Goal: Information Seeking & Learning: Learn about a topic

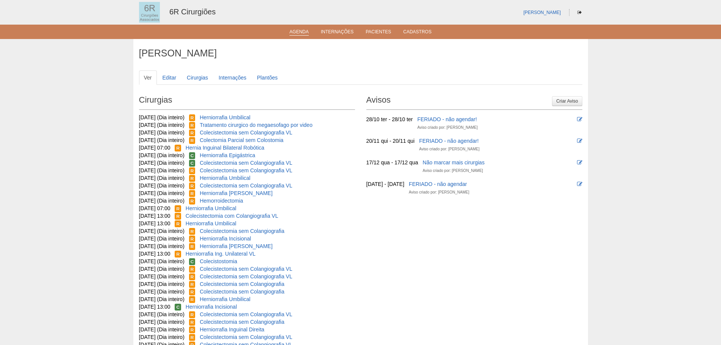
click at [301, 33] on link "Agenda" at bounding box center [299, 32] width 19 height 6
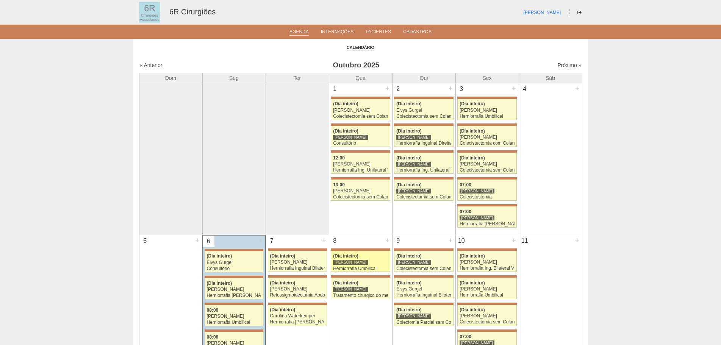
click at [363, 263] on div "[PERSON_NAME]" at bounding box center [360, 262] width 55 height 5
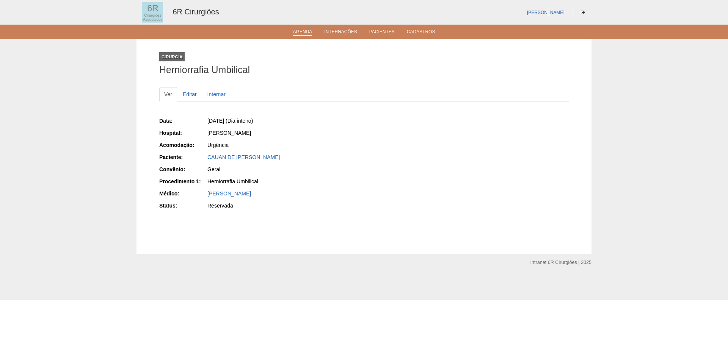
click at [301, 32] on link "Agenda" at bounding box center [302, 32] width 19 height 6
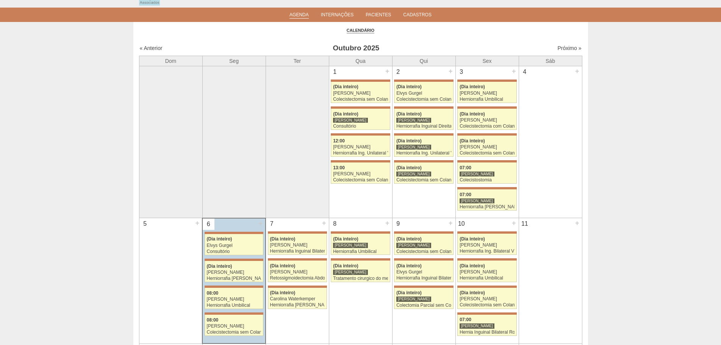
scroll to position [38, 0]
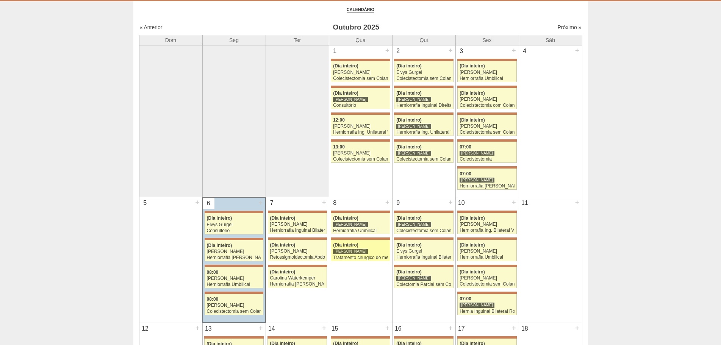
click at [361, 261] on link "71819 Bruno Bulisani (Dia inteiro) Bruno Bulisani Tratamento cirurgico do megae…" at bounding box center [360, 250] width 59 height 21
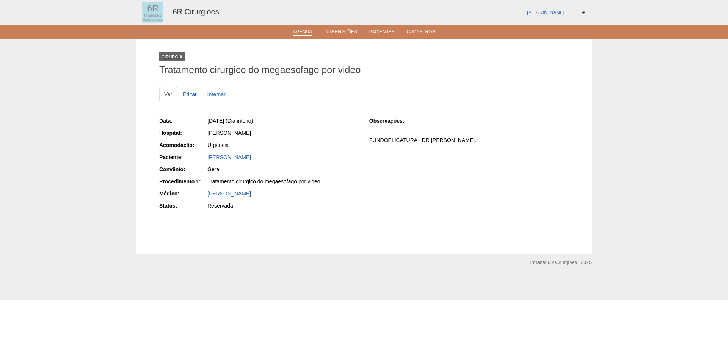
click at [293, 30] on link "Agenda" at bounding box center [302, 32] width 19 height 6
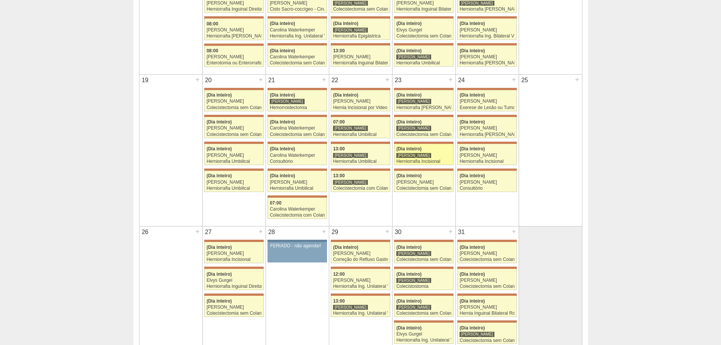
scroll to position [417, 0]
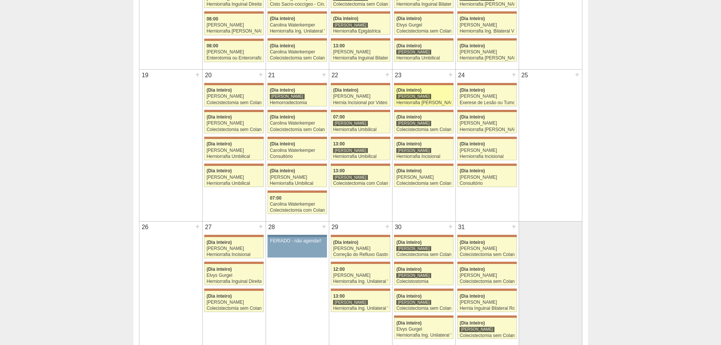
click at [432, 105] on div "Herniorrafia [PERSON_NAME]" at bounding box center [424, 102] width 55 height 5
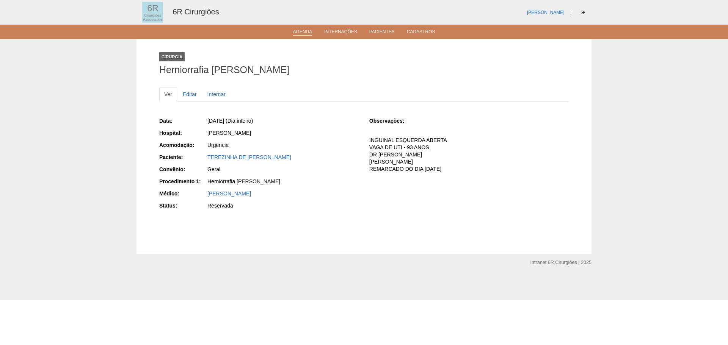
click at [303, 31] on link "Agenda" at bounding box center [302, 32] width 19 height 6
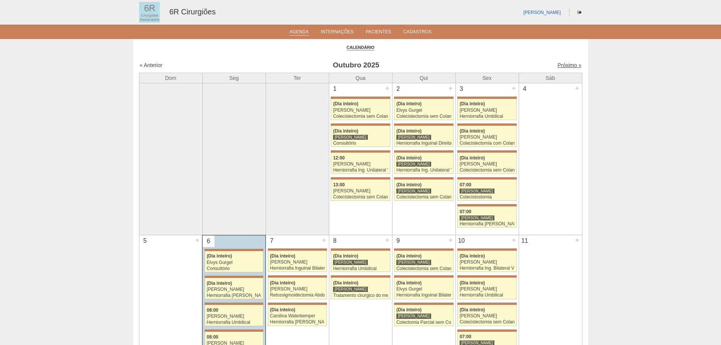
click at [559, 67] on link "Próximo »" at bounding box center [570, 65] width 24 height 6
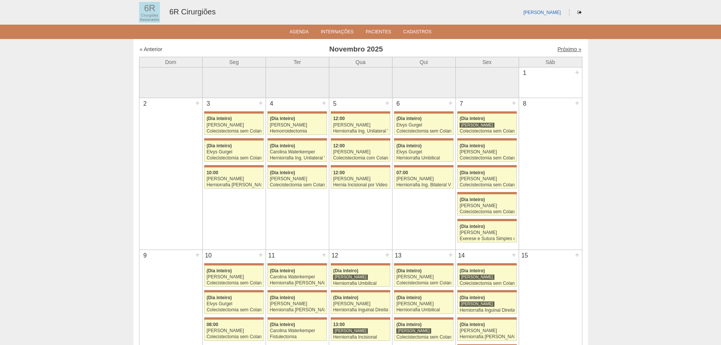
click at [560, 48] on link "Próximo »" at bounding box center [570, 49] width 24 height 6
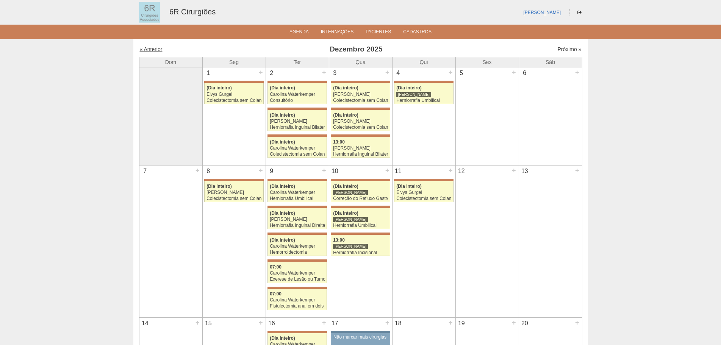
click at [157, 49] on link "« Anterior" at bounding box center [151, 49] width 23 height 6
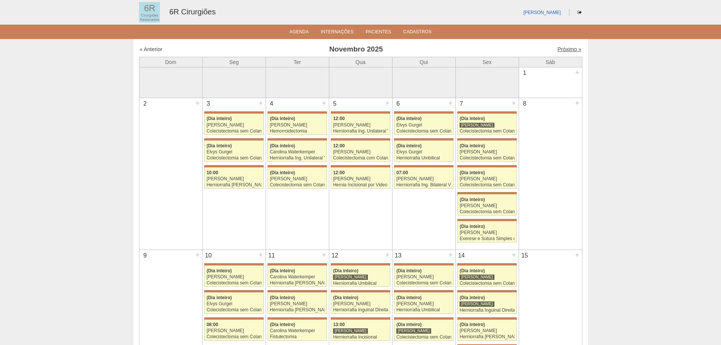
click at [558, 47] on link "Próximo »" at bounding box center [570, 49] width 24 height 6
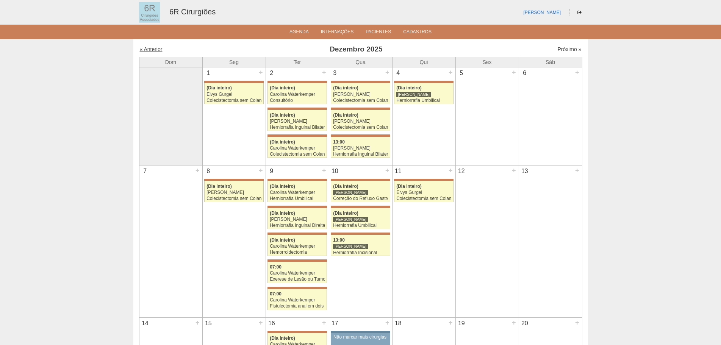
click at [155, 51] on link "« Anterior" at bounding box center [151, 49] width 23 height 6
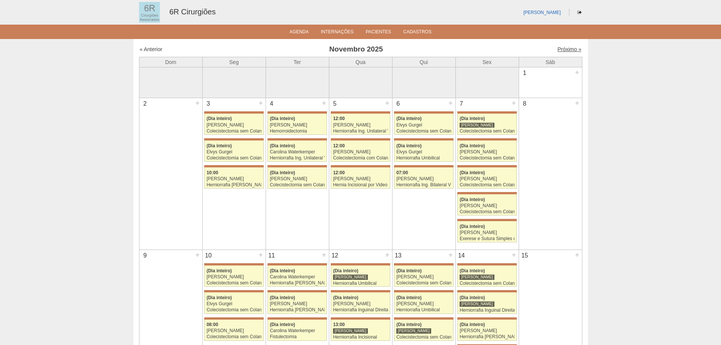
click at [565, 48] on link "Próximo »" at bounding box center [570, 49] width 24 height 6
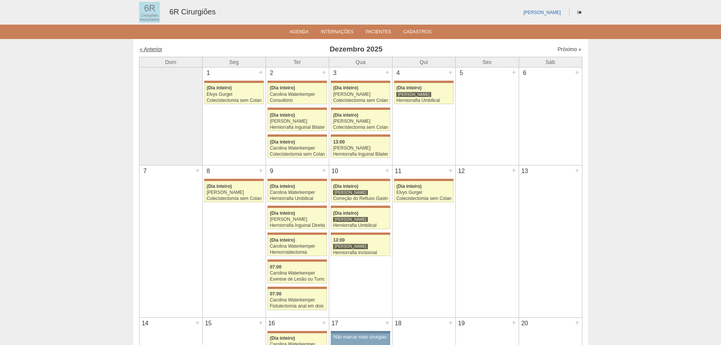
click at [146, 47] on link "« Anterior" at bounding box center [151, 49] width 23 height 6
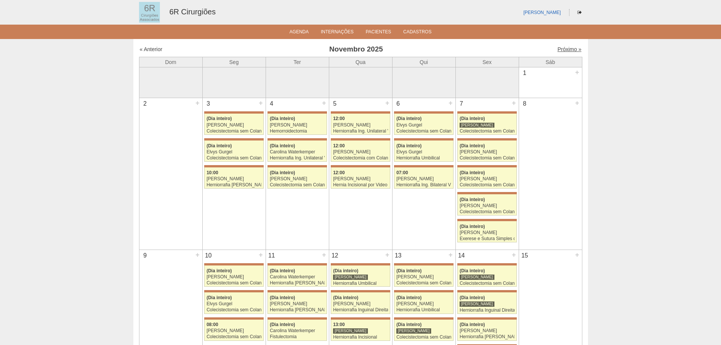
click at [560, 47] on link "Próximo »" at bounding box center [570, 49] width 24 height 6
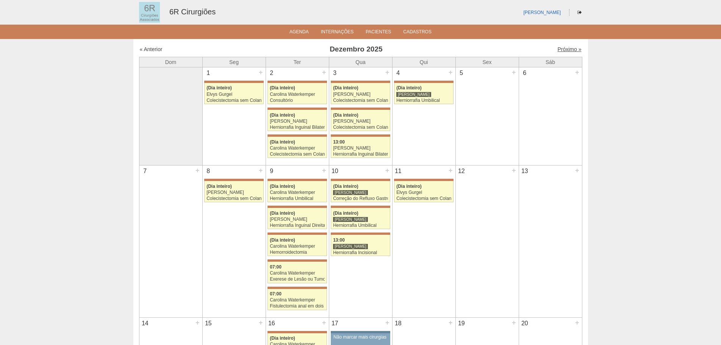
click at [558, 50] on link "Próximo »" at bounding box center [570, 49] width 24 height 6
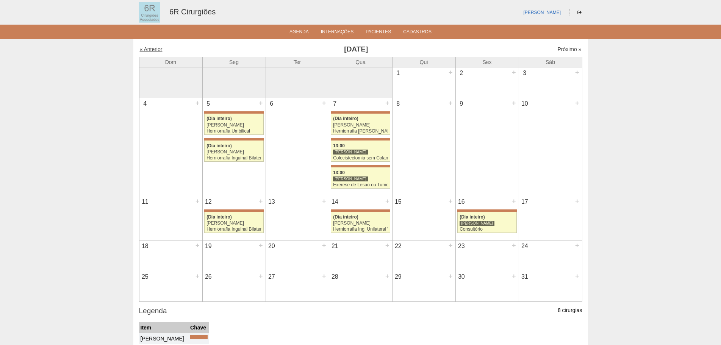
click at [157, 49] on link "« Anterior" at bounding box center [151, 49] width 23 height 6
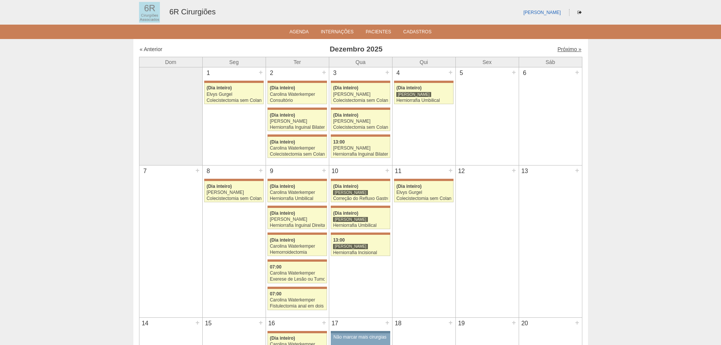
click at [561, 48] on link "Próximo »" at bounding box center [570, 49] width 24 height 6
